Goal: Check status: Check status

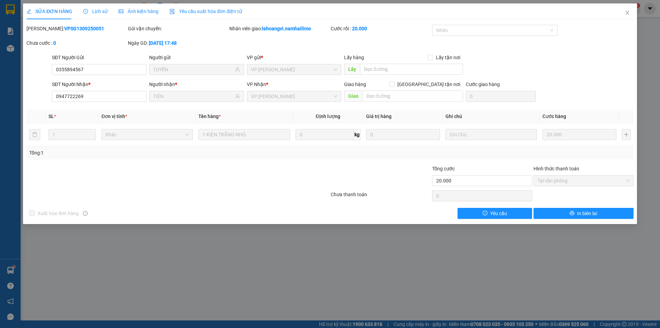
click at [86, 272] on div "SỬA ĐƠN HÀNG Lịch sử Ảnh kiện hàng Yêu cầu xuất hóa đơn điện tử Total Paid Fee …" at bounding box center [330, 164] width 660 height 328
click at [626, 12] on icon "close" at bounding box center [628, 13] width 6 height 6
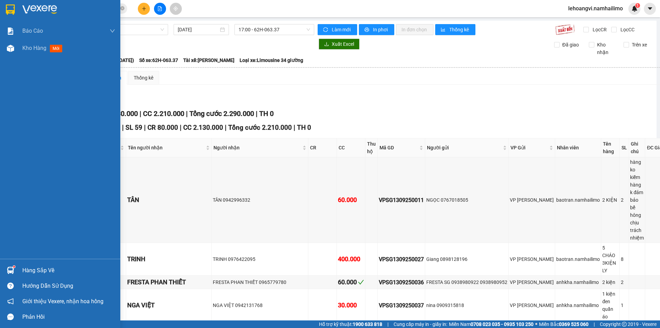
click at [8, 273] on img at bounding box center [10, 270] width 7 height 7
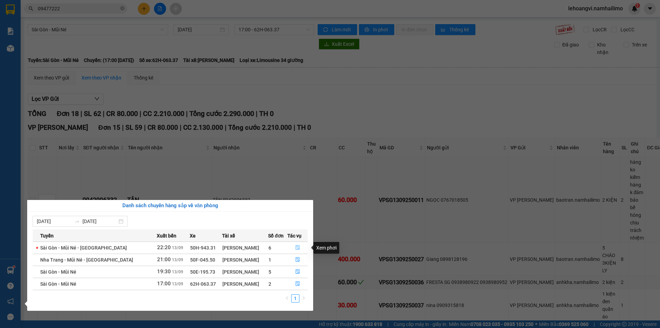
click at [294, 247] on button "button" at bounding box center [298, 247] width 20 height 11
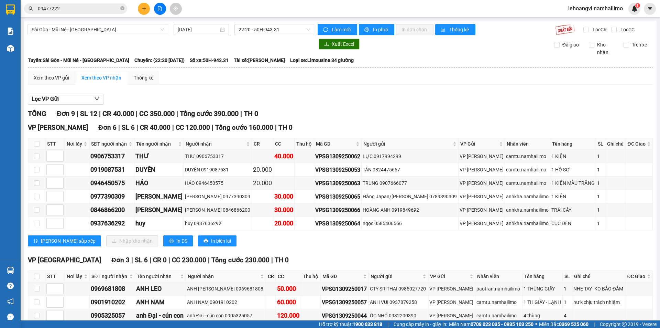
scroll to position [37, 0]
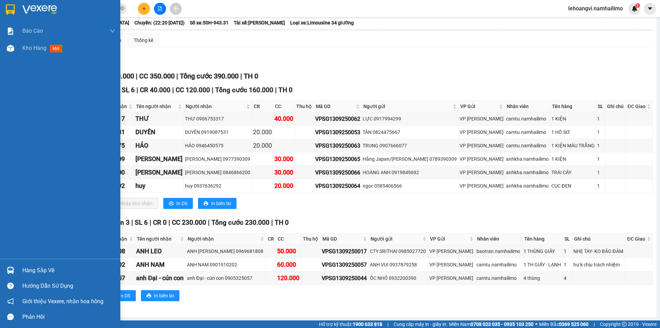
click at [19, 269] on div "Hàng sắp về" at bounding box center [60, 269] width 120 height 15
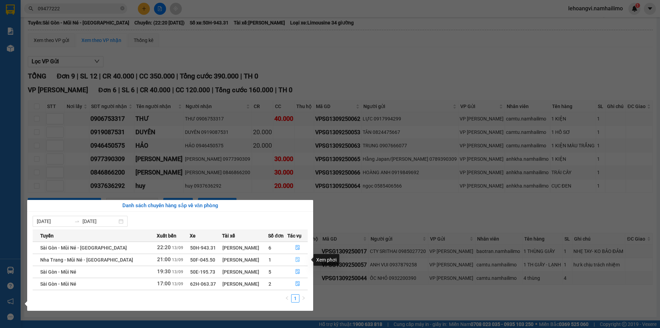
click at [293, 259] on button "button" at bounding box center [298, 259] width 20 height 11
